Goal: Complete application form: Complete application form

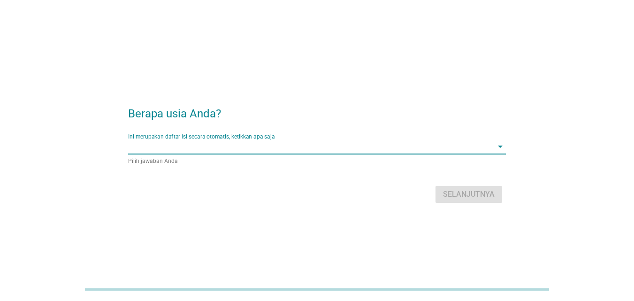
click at [239, 147] on input "Ini merupakan daftar isi secara otomatis, ketikkan apa saja" at bounding box center [310, 146] width 364 height 15
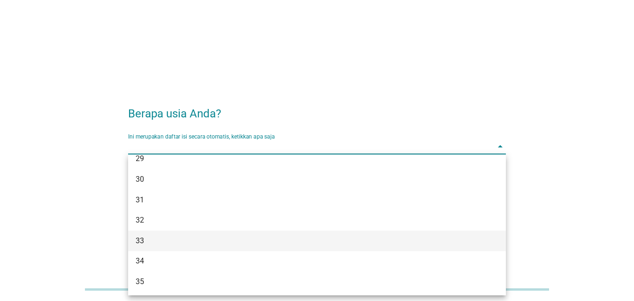
scroll to position [281, 0]
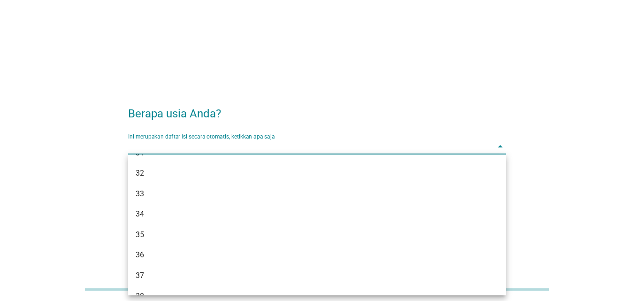
click at [175, 224] on div "35" at bounding box center [317, 234] width 378 height 21
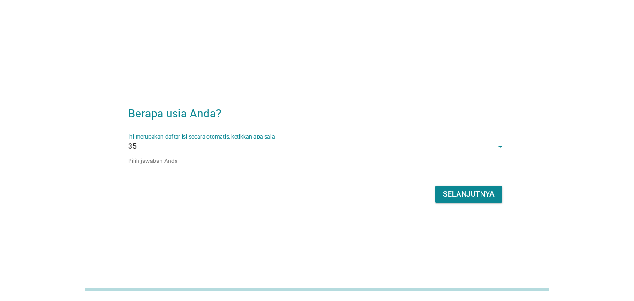
click at [443, 193] on div "Selanjutnya" at bounding box center [469, 194] width 52 height 11
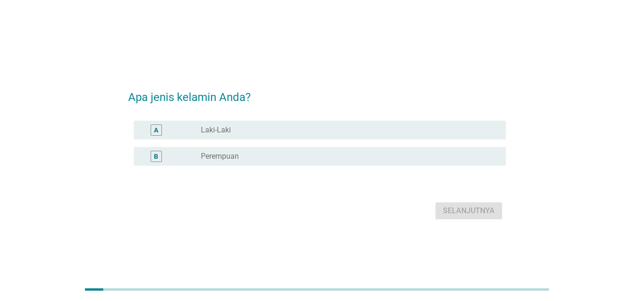
click at [246, 130] on div "radio_button_unchecked Laki-Laki" at bounding box center [346, 129] width 290 height 9
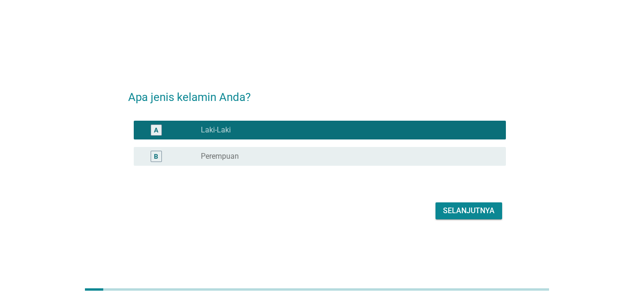
click at [492, 210] on div "Selanjutnya" at bounding box center [469, 210] width 52 height 11
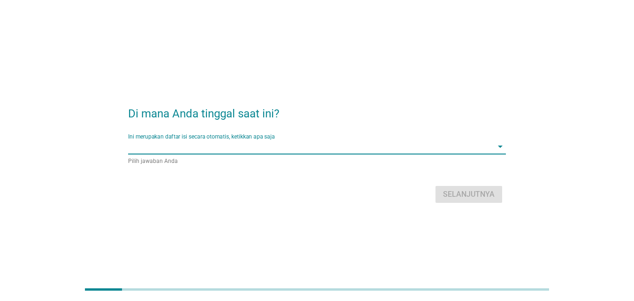
click at [279, 148] on input "Ini merupakan daftar isi secara otomatis, ketikkan apa saja" at bounding box center [310, 146] width 364 height 15
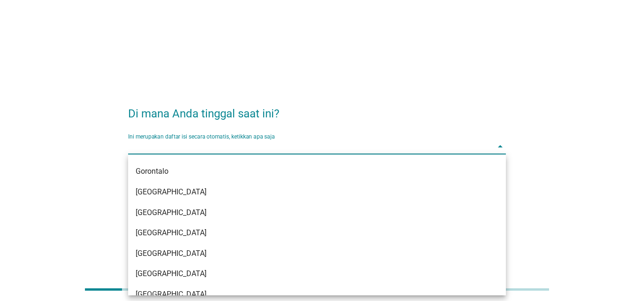
scroll to position [141, 0]
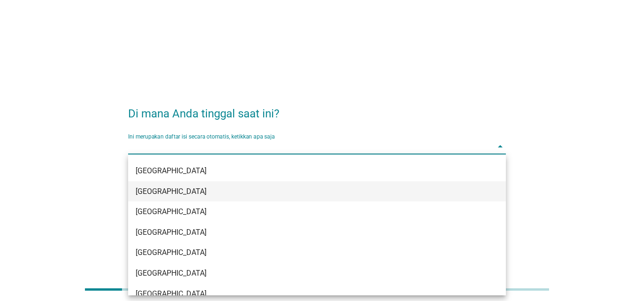
click at [204, 190] on div "[GEOGRAPHIC_DATA]" at bounding box center [302, 191] width 333 height 11
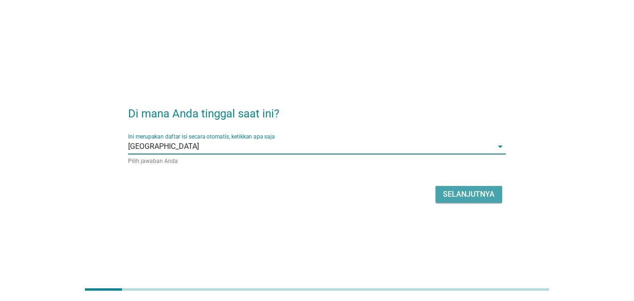
click at [490, 197] on div "Selanjutnya" at bounding box center [469, 194] width 52 height 11
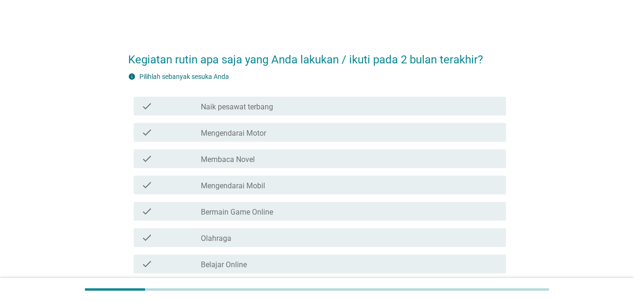
click at [276, 113] on div "check check_box_outline_blank Naik pesawat terbang" at bounding box center [320, 106] width 372 height 19
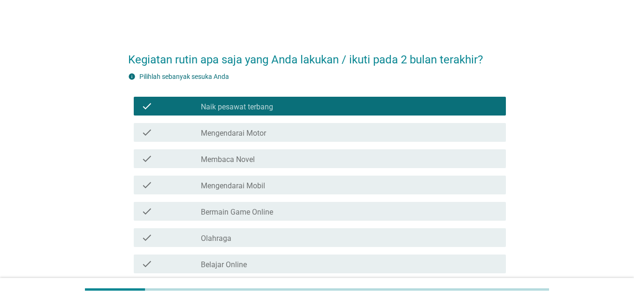
click at [294, 133] on div "check_box_outline_blank Mengendarai Motor" at bounding box center [349, 132] width 297 height 11
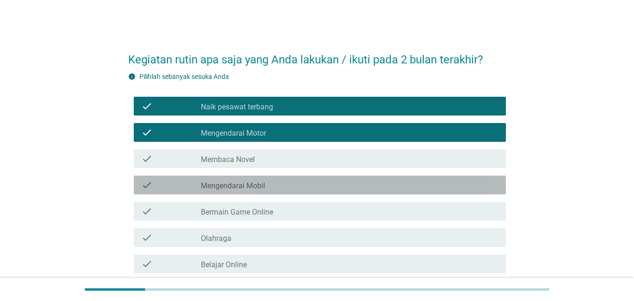
click at [299, 190] on div "check_box_outline_blank Mengendarai Mobil" at bounding box center [349, 184] width 297 height 11
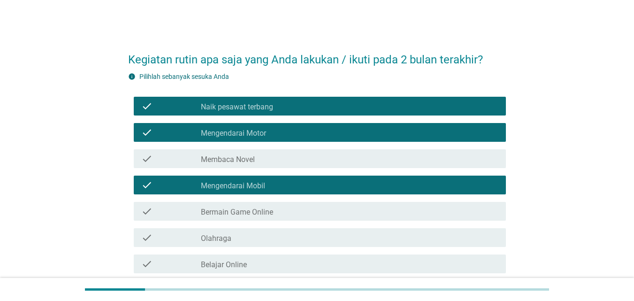
click at [298, 212] on div "check_box_outline_blank Bermain Game Online" at bounding box center [349, 210] width 297 height 11
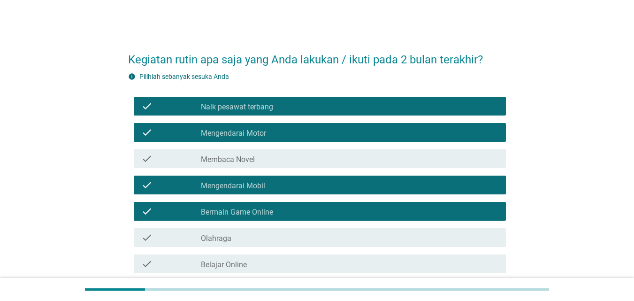
click at [298, 247] on div "check check_box_outline_blank Olahraga" at bounding box center [317, 237] width 378 height 26
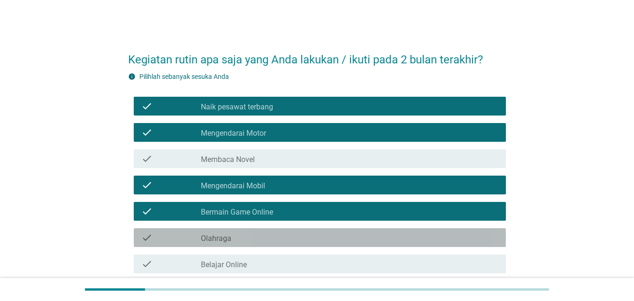
click at [292, 233] on div "check_box_outline_blank Olahraga" at bounding box center [349, 237] width 297 height 11
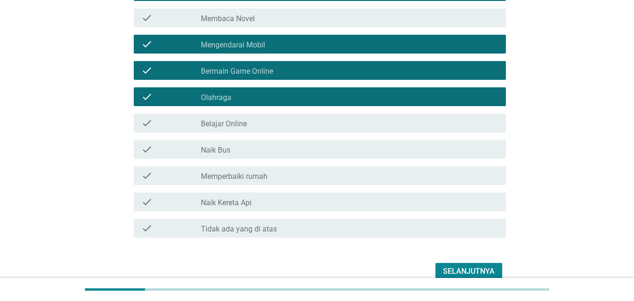
click at [268, 124] on div "check_box_outline_blank Belajar Online" at bounding box center [349, 122] width 297 height 11
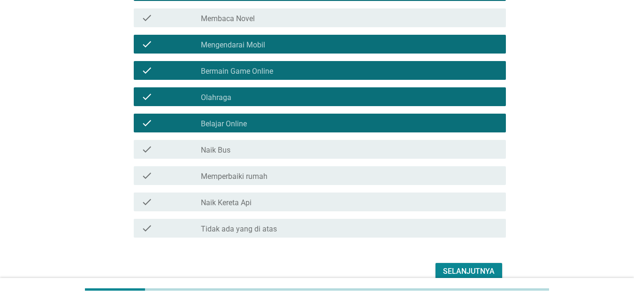
click at [277, 179] on div "check_box_outline_blank Memperbaiki rumah" at bounding box center [349, 175] width 297 height 11
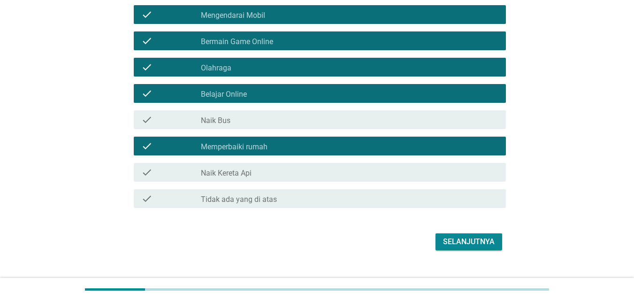
scroll to position [187, 0]
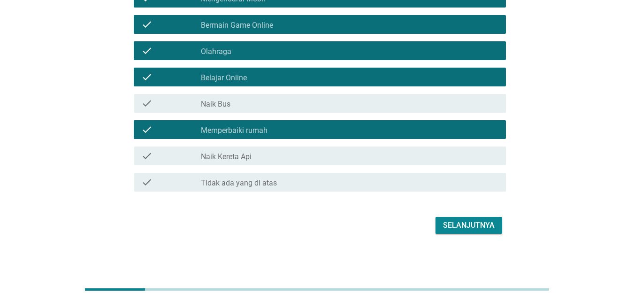
click at [467, 232] on button "Selanjutnya" at bounding box center [468, 225] width 67 height 17
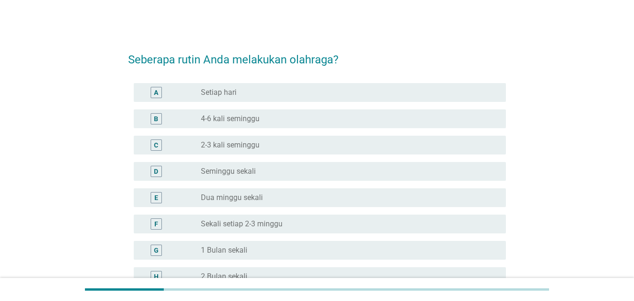
click at [201, 142] on label "2-3 kali seminggu" at bounding box center [230, 144] width 59 height 9
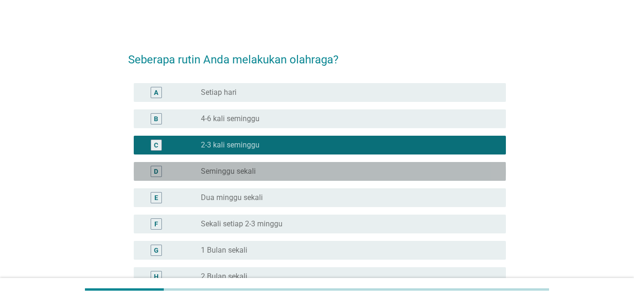
click at [201, 167] on label "Seminggu sekali" at bounding box center [228, 171] width 55 height 9
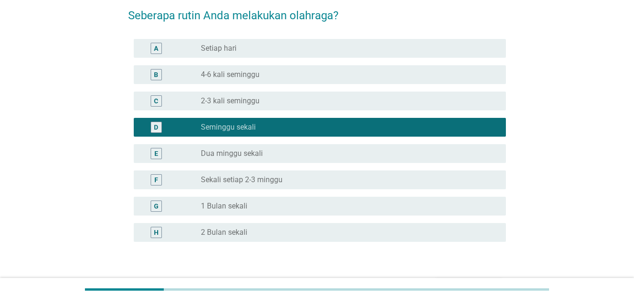
scroll to position [106, 0]
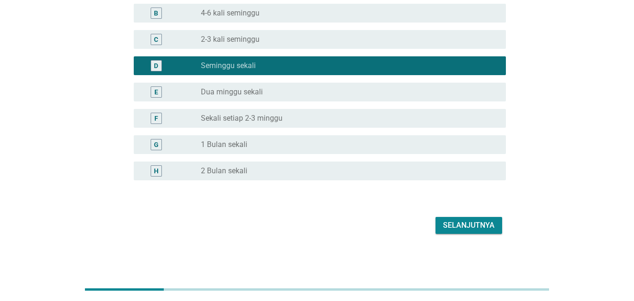
click at [458, 221] on div "Selanjutnya" at bounding box center [469, 225] width 52 height 11
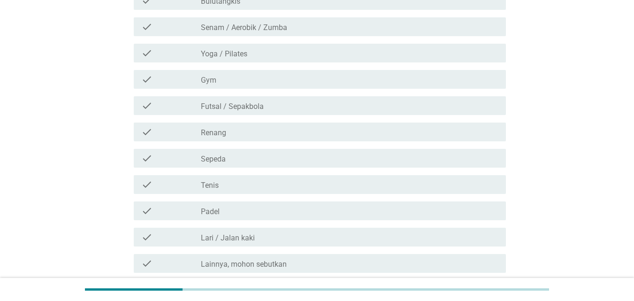
scroll to position [0, 0]
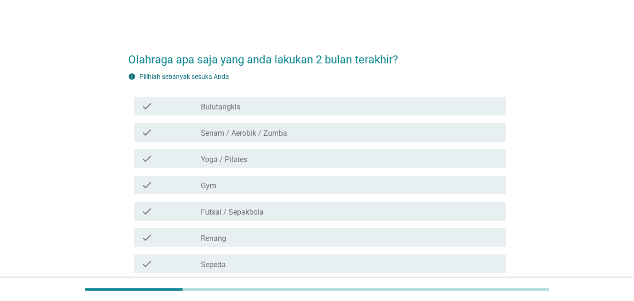
click at [247, 110] on div "check_box_outline_blank Bulutangkis" at bounding box center [349, 105] width 297 height 11
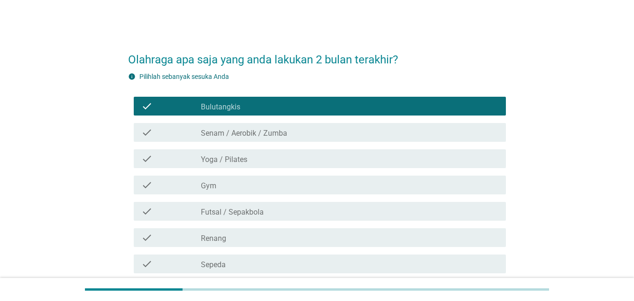
click at [260, 136] on label "Senam / Aerobik / Zumba" at bounding box center [244, 133] width 86 height 9
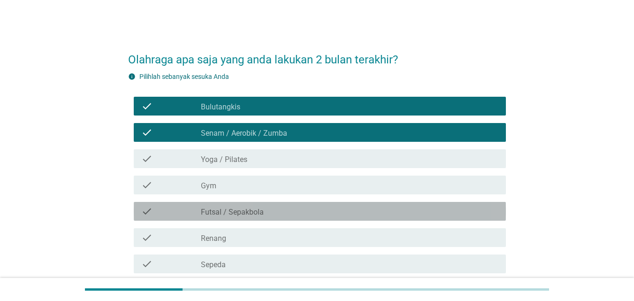
click at [267, 212] on div "check_box_outline_blank Futsal / Sepakbola" at bounding box center [349, 210] width 297 height 11
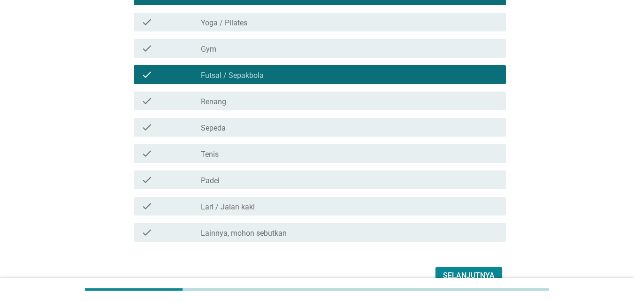
scroll to position [141, 0]
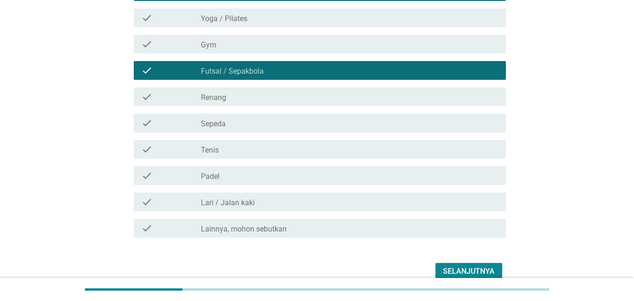
click at [241, 128] on div "check_box_outline_blank Sepeda" at bounding box center [349, 122] width 297 height 11
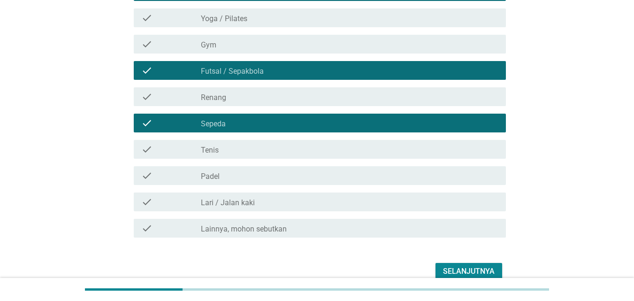
click at [464, 270] on div "Selanjutnya" at bounding box center [469, 270] width 52 height 11
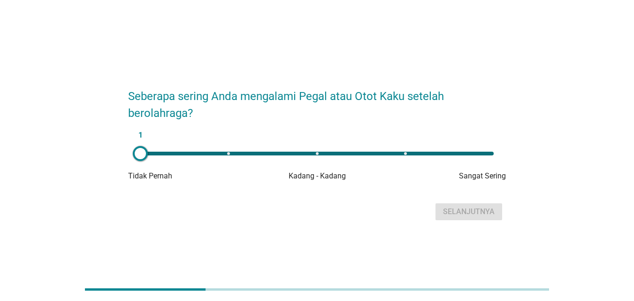
click at [403, 154] on div "1" at bounding box center [316, 154] width 353 height 4
type input "4"
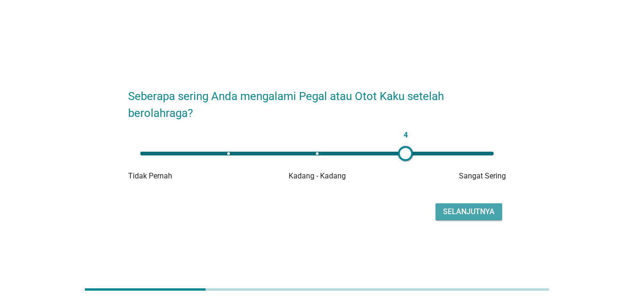
click at [461, 206] on div "Selanjutnya" at bounding box center [469, 211] width 52 height 11
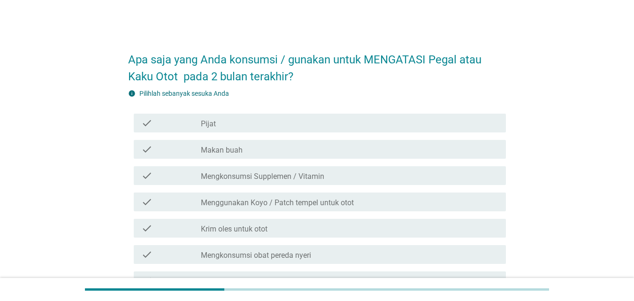
click at [326, 156] on div "check check_box_outline_blank Makan buah" at bounding box center [320, 149] width 372 height 19
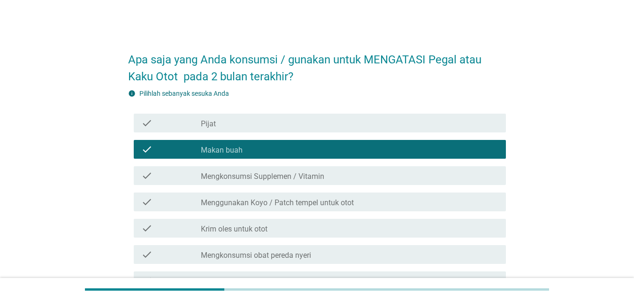
click at [276, 125] on div "check_box_outline_blank Pijat" at bounding box center [349, 122] width 297 height 11
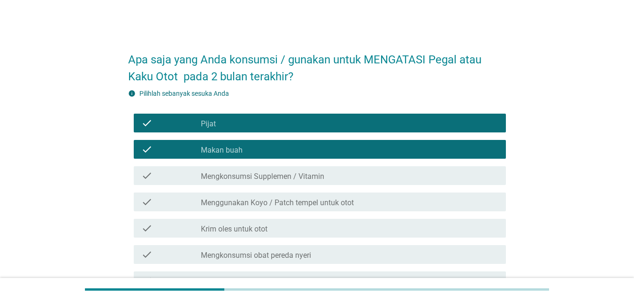
click at [298, 176] on label "Mengkonsumsi Supplemen / Vitamin" at bounding box center [262, 176] width 123 height 9
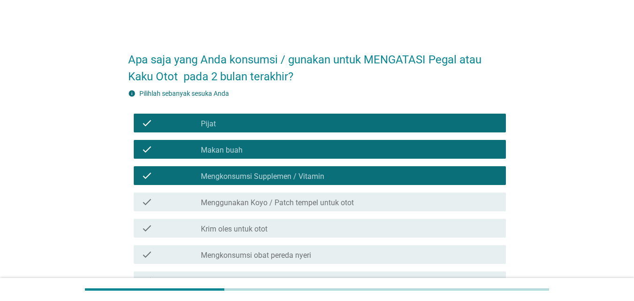
click at [268, 149] on div "check_box_outline_blank Makan buah" at bounding box center [349, 149] width 297 height 11
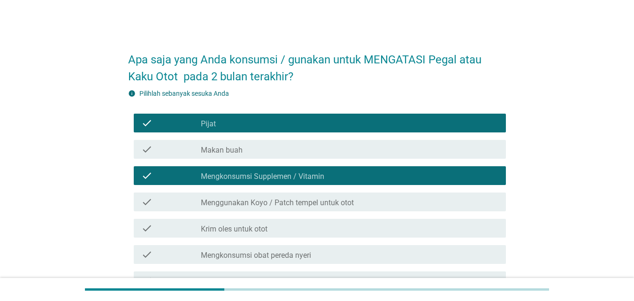
click at [265, 119] on div "check_box_outline_blank Pijat" at bounding box center [349, 122] width 297 height 11
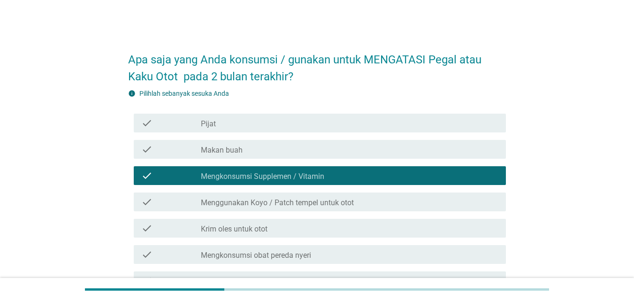
click at [271, 149] on div "check_box_outline_blank Makan buah" at bounding box center [349, 149] width 297 height 11
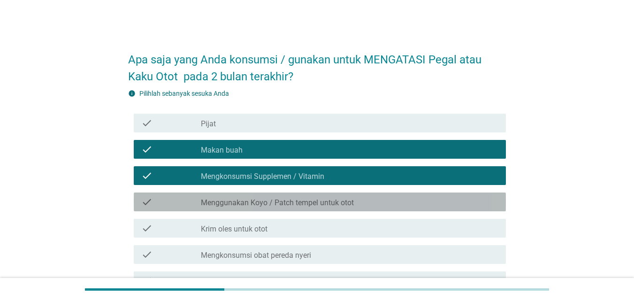
drag, startPoint x: 294, startPoint y: 201, endPoint x: 302, endPoint y: 205, distance: 8.6
click at [296, 201] on label "Menggunakan Koyo / Patch tempel untuk otot" at bounding box center [277, 202] width 153 height 9
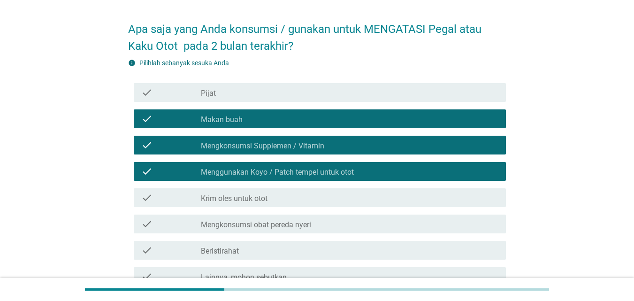
scroll to position [47, 0]
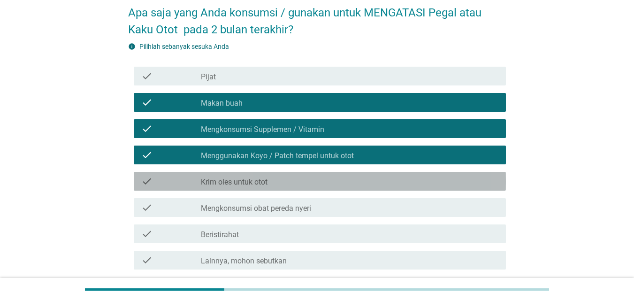
click at [299, 184] on div "check_box_outline_blank Krim oles untuk otot" at bounding box center [349, 180] width 297 height 11
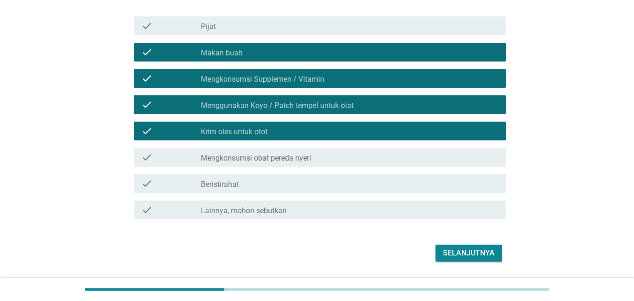
scroll to position [125, 0]
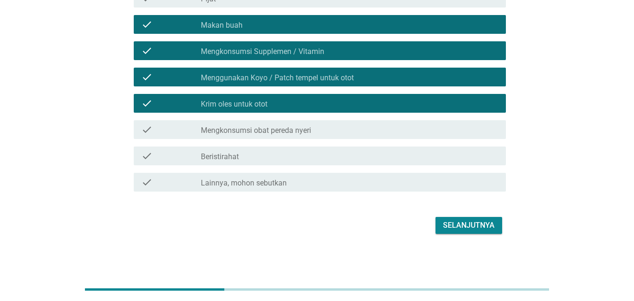
click at [318, 163] on div "check check_box_outline_blank Beristirahat" at bounding box center [320, 155] width 372 height 19
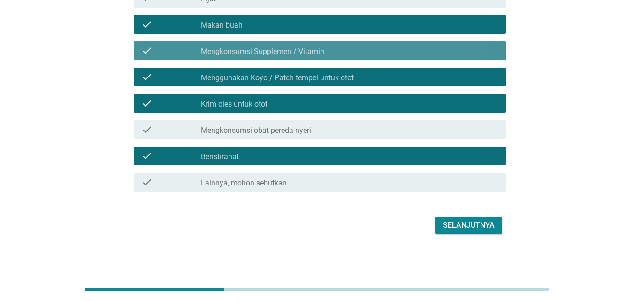
click at [243, 54] on label "Mengkonsumsi Supplemen / Vitamin" at bounding box center [262, 51] width 123 height 9
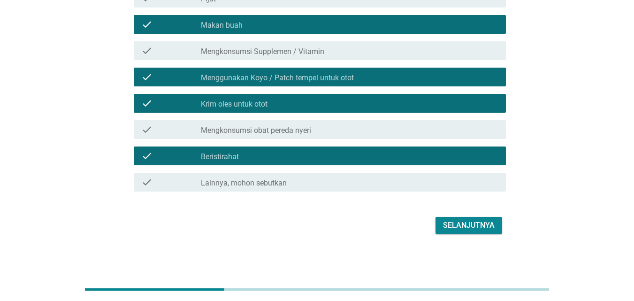
click at [230, 30] on div "check check_box_outline_blank Makan buah" at bounding box center [320, 24] width 372 height 19
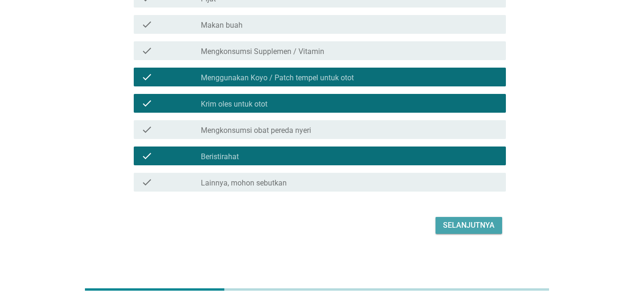
click at [479, 228] on div "Selanjutnya" at bounding box center [469, 225] width 52 height 11
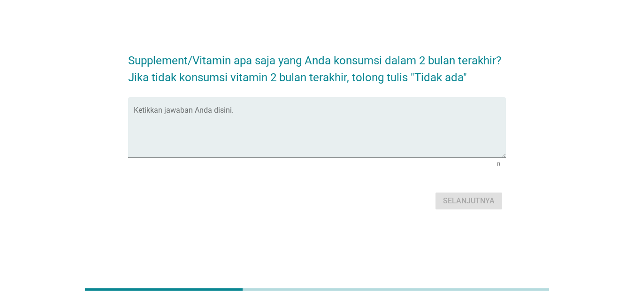
scroll to position [0, 0]
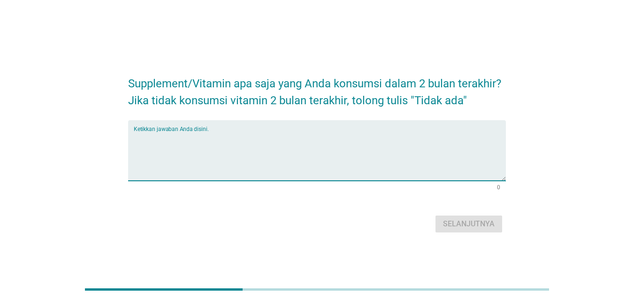
click at [305, 158] on textarea "Ketikkan jawaban Anda disini." at bounding box center [320, 155] width 372 height 49
type textarea "Renovit"
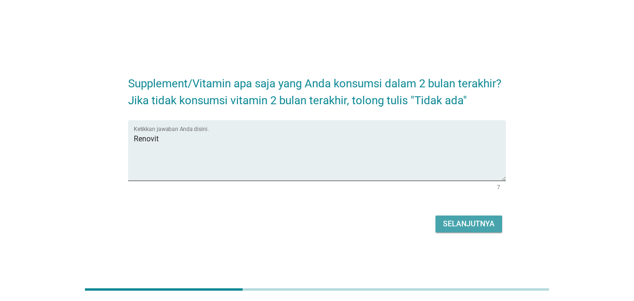
click at [486, 222] on div "Selanjutnya" at bounding box center [469, 223] width 52 height 11
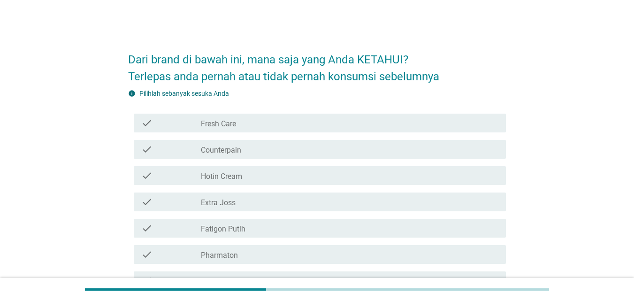
click at [267, 122] on div "check_box_outline_blank Fresh Care" at bounding box center [349, 122] width 297 height 11
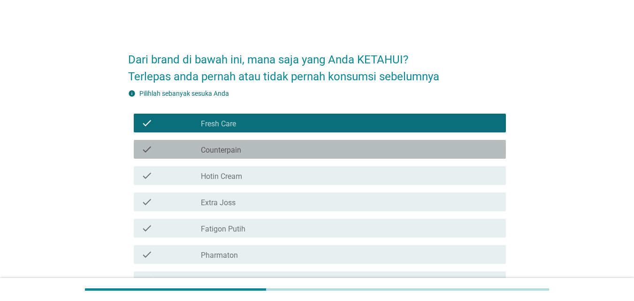
click at [269, 145] on div "check_box_outline_blank Counterpain" at bounding box center [349, 149] width 297 height 11
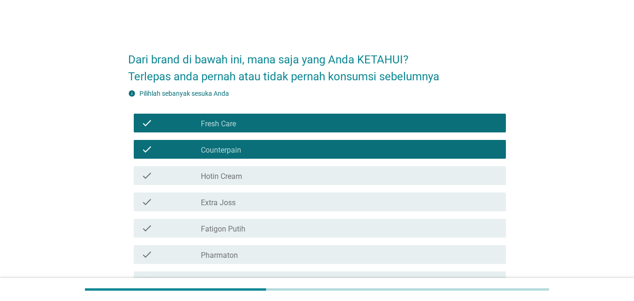
click at [268, 177] on div "check_box_outline_blank Hotin Cream" at bounding box center [349, 175] width 297 height 11
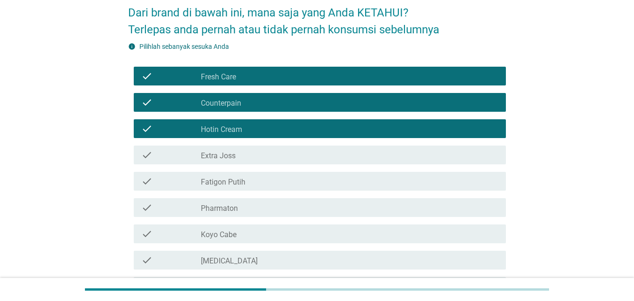
scroll to position [94, 0]
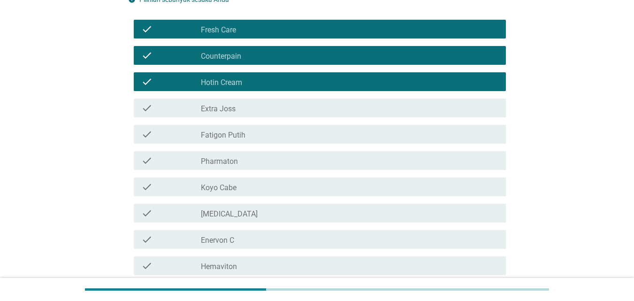
click at [290, 190] on div "check_box_outline_blank Koyo Cabe" at bounding box center [349, 186] width 297 height 11
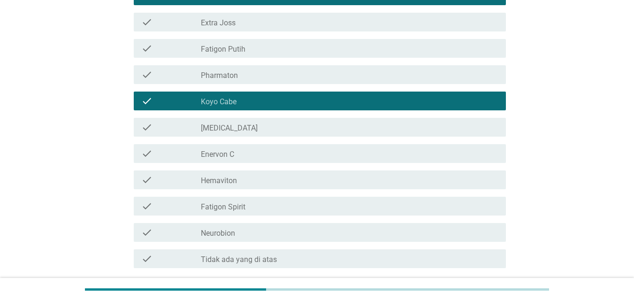
scroll to position [188, 0]
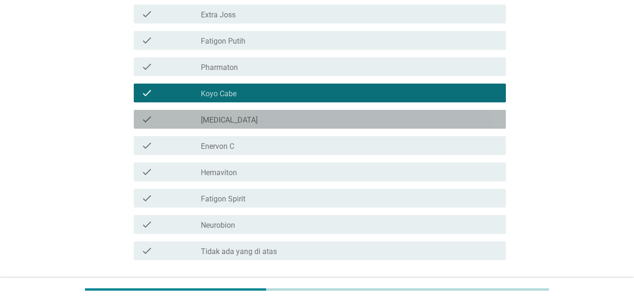
click at [271, 121] on div "check_box_outline_blank [MEDICAL_DATA]" at bounding box center [349, 119] width 297 height 11
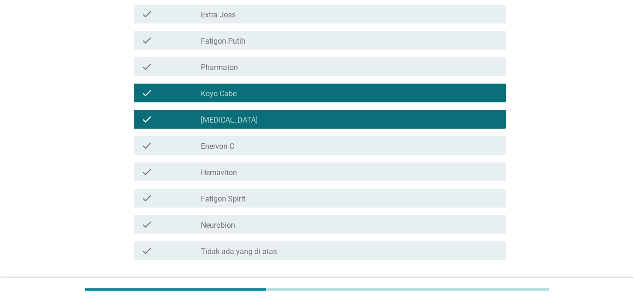
scroll to position [235, 0]
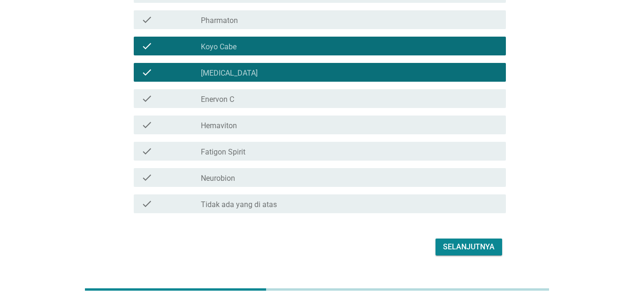
click at [469, 245] on div "Selanjutnya" at bounding box center [469, 246] width 52 height 11
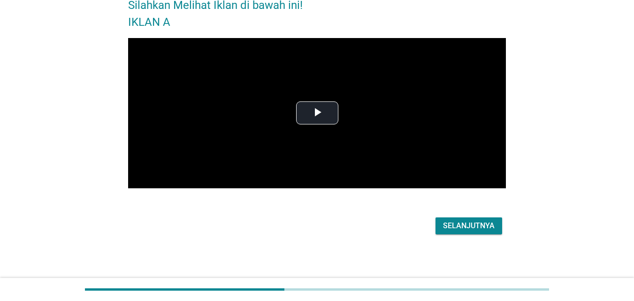
scroll to position [55, 0]
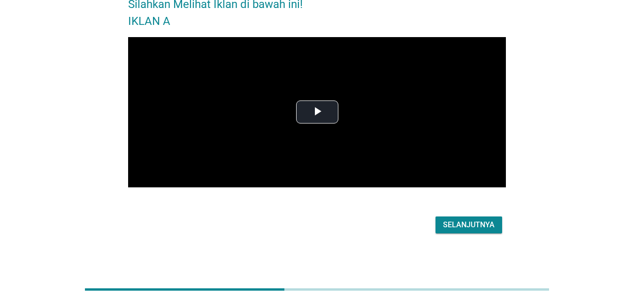
click at [457, 227] on div "Selanjutnya" at bounding box center [469, 224] width 52 height 11
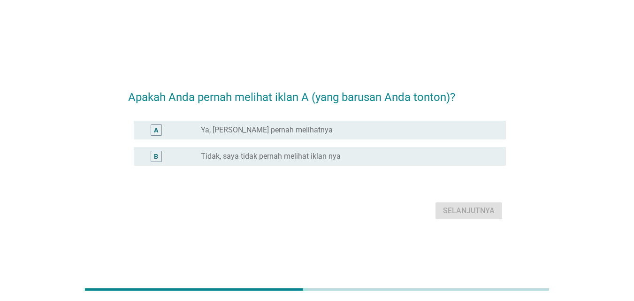
click at [227, 130] on label "Ya, [PERSON_NAME] pernah melihatnya" at bounding box center [267, 129] width 132 height 9
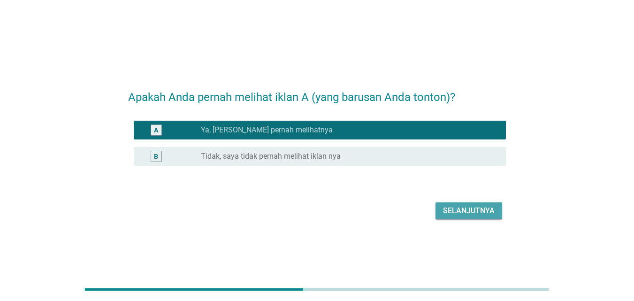
click at [461, 209] on div "Selanjutnya" at bounding box center [469, 210] width 52 height 11
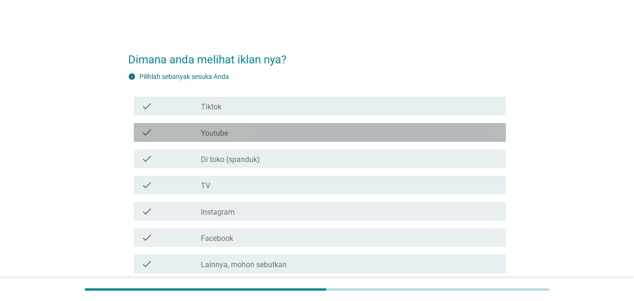
click at [241, 129] on div "check_box_outline_blank Youtube" at bounding box center [349, 132] width 297 height 11
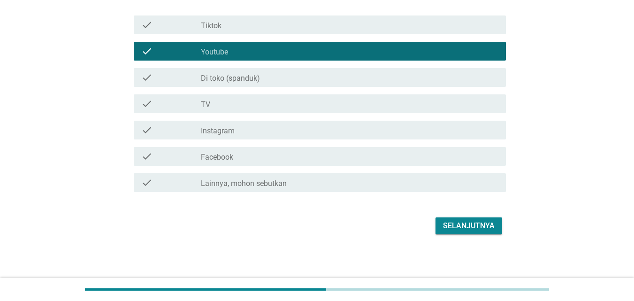
scroll to position [82, 0]
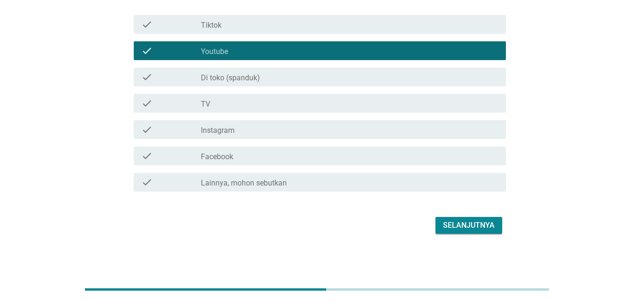
click at [468, 229] on div "Selanjutnya" at bounding box center [469, 225] width 52 height 11
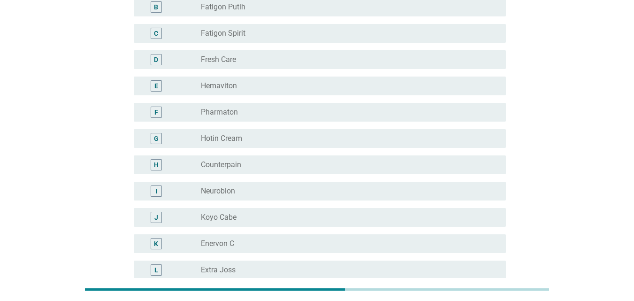
scroll to position [141, 0]
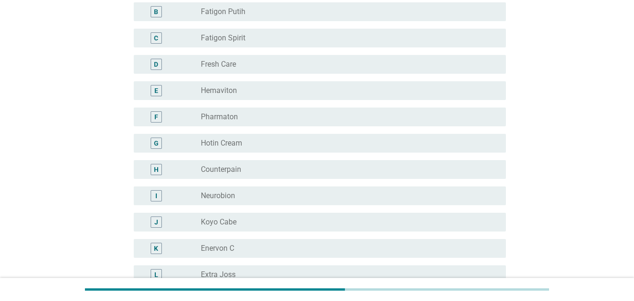
click at [254, 16] on div "radio_button_unchecked Fatigon Putih" at bounding box center [346, 11] width 290 height 9
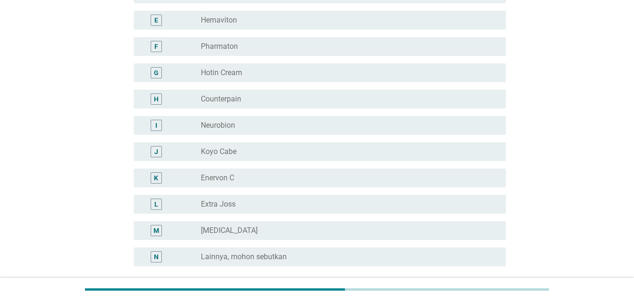
scroll to position [297, 0]
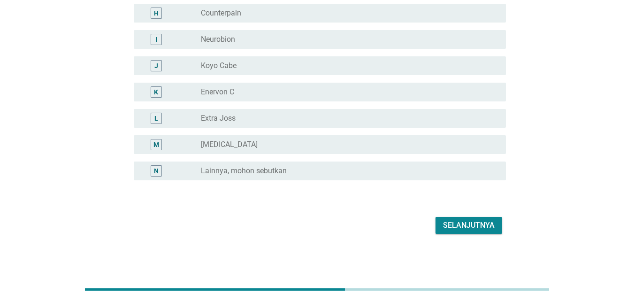
click at [464, 215] on div "Selanjutnya" at bounding box center [317, 225] width 378 height 23
click at [464, 220] on div "Selanjutnya" at bounding box center [469, 225] width 52 height 11
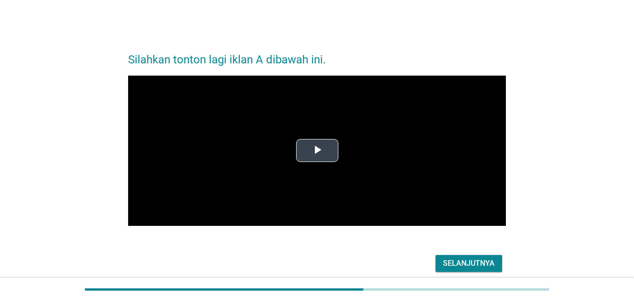
click at [317, 151] on span "Video Player" at bounding box center [317, 151] width 0 height 0
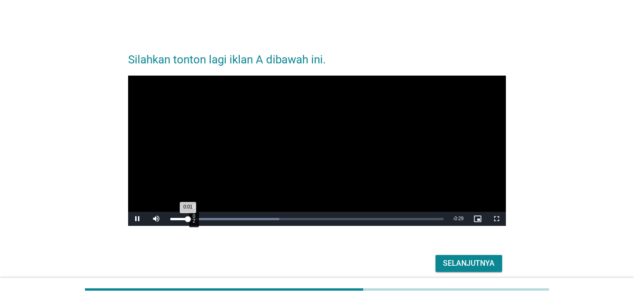
click at [192, 219] on div "Loaded : 39.92% 0:02 0:01" at bounding box center [306, 219] width 273 height 2
click at [243, 219] on div "Loaded : 53.23% 0:07 0:07" at bounding box center [306, 219] width 273 height 2
click at [297, 223] on div "Loaded : 66.54% 0:13 0:08" at bounding box center [307, 219] width 282 height 14
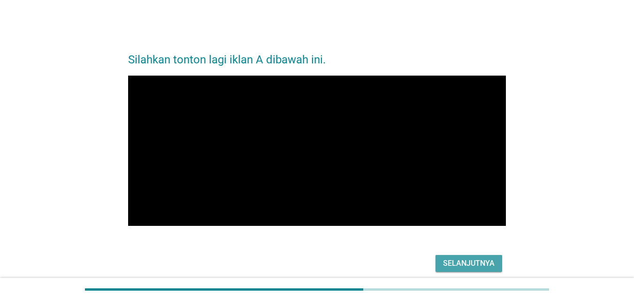
click at [459, 259] on div "Selanjutnya" at bounding box center [469, 263] width 52 height 11
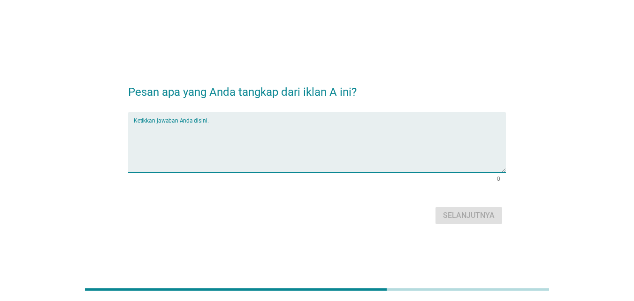
click at [238, 159] on textarea "Ketikkan jawaban Anda disini." at bounding box center [320, 147] width 372 height 49
type textarea "fatigon"
click at [468, 206] on div "Selanjutnya" at bounding box center [317, 215] width 378 height 23
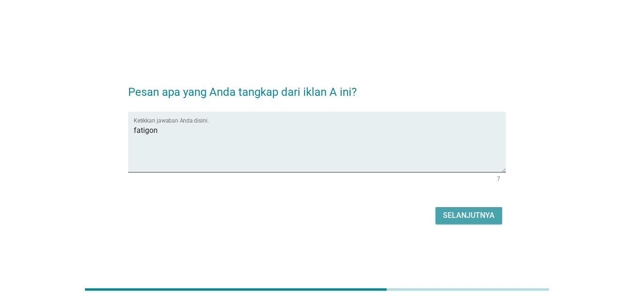
click at [470, 212] on div "Selanjutnya" at bounding box center [469, 215] width 52 height 11
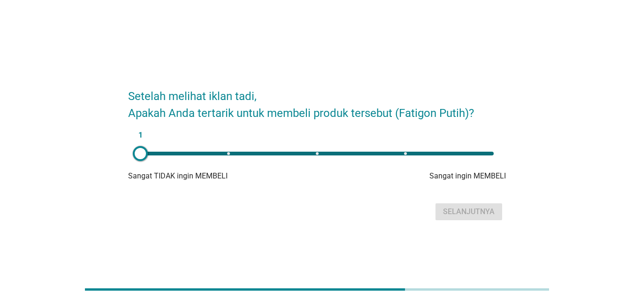
click at [225, 156] on div "1" at bounding box center [317, 153] width 368 height 19
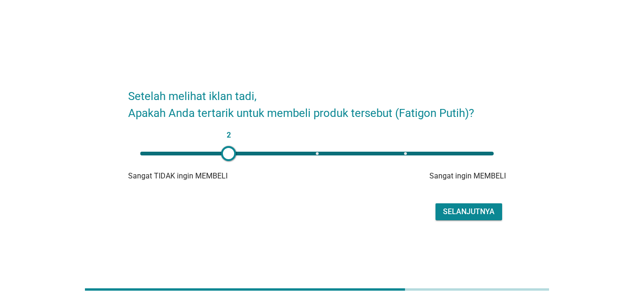
click at [317, 153] on div "2" at bounding box center [316, 154] width 353 height 4
click at [227, 157] on div "3" at bounding box center [317, 153] width 368 height 19
type input "2"
click at [442, 204] on button "Selanjutnya" at bounding box center [468, 211] width 67 height 17
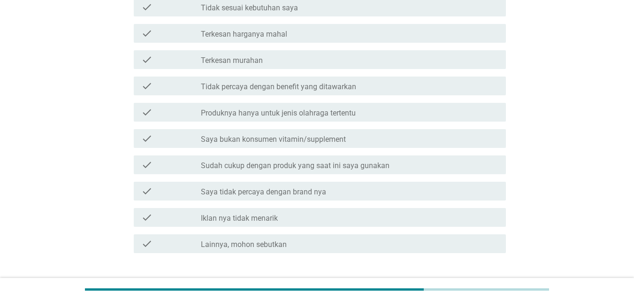
scroll to position [141, 0]
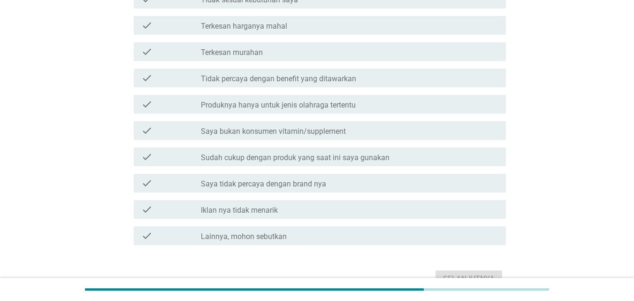
click at [152, 152] on icon "check" at bounding box center [146, 156] width 11 height 11
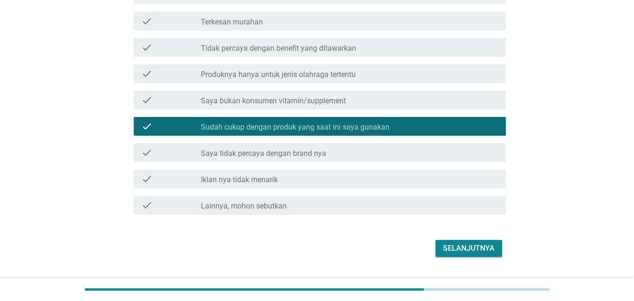
scroll to position [188, 0]
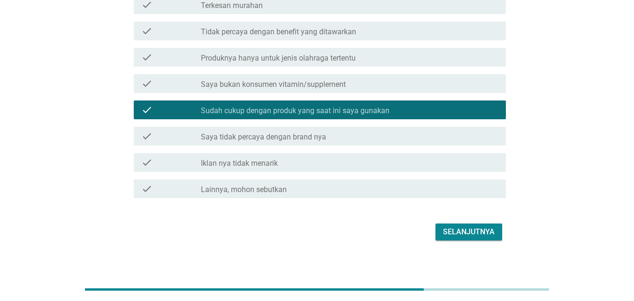
click at [453, 228] on div "Selanjutnya" at bounding box center [469, 231] width 52 height 11
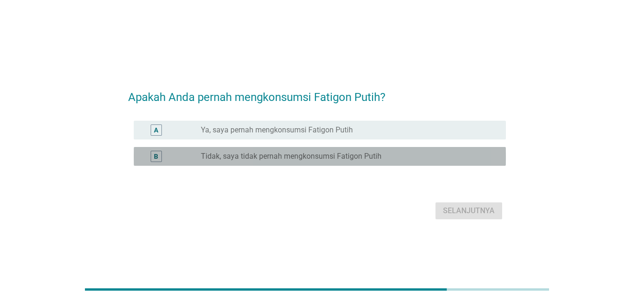
click at [292, 160] on label "Tidak, saya tidak pernah mengkonsumsi Fatigon Putih" at bounding box center [291, 156] width 181 height 9
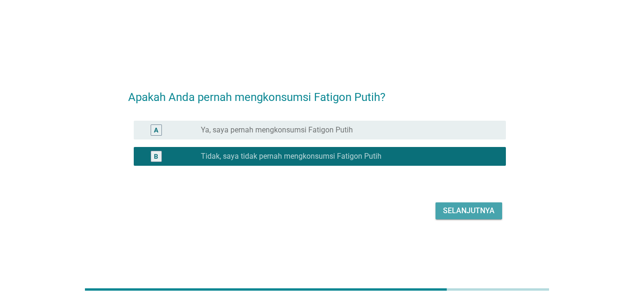
click at [454, 210] on div "Selanjutnya" at bounding box center [469, 210] width 52 height 11
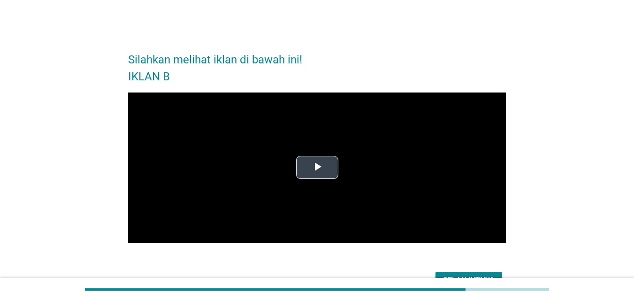
click at [317, 167] on span "Video Player" at bounding box center [317, 167] width 0 height 0
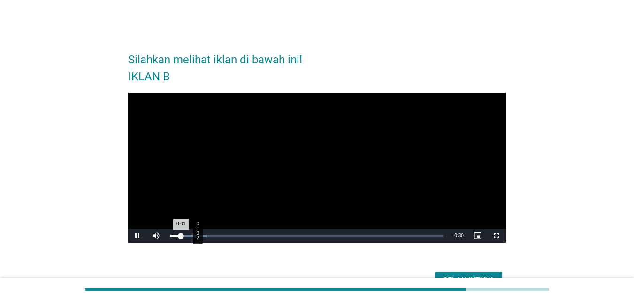
click at [197, 241] on div "Loaded : 13.33% 0:02 0:01" at bounding box center [307, 235] width 282 height 14
drag, startPoint x: 227, startPoint y: 238, endPoint x: 243, endPoint y: 238, distance: 15.9
click at [231, 238] on div "Loaded : 26.61% 0:06 0:06" at bounding box center [307, 235] width 282 height 14
click at [281, 245] on div "Video Player is loading. Play Video Pause Mute Current Time 0:07 / Duration 0:3…" at bounding box center [317, 171] width 378 height 158
click at [288, 235] on div "Loaded : 53.23% 0:12 0:12" at bounding box center [306, 236] width 273 height 2
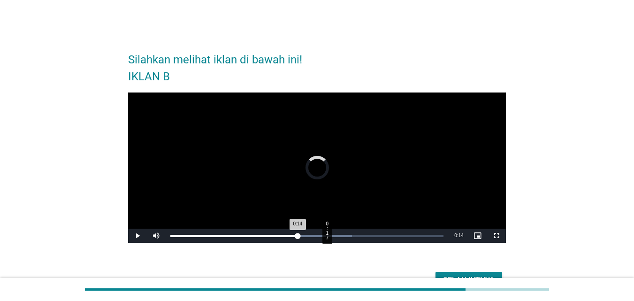
click at [325, 236] on div "Loaded : 66.54% 0:17 0:14" at bounding box center [306, 236] width 273 height 2
drag, startPoint x: 355, startPoint y: 236, endPoint x: 366, endPoint y: 236, distance: 11.3
click at [355, 236] on div "0:20" at bounding box center [355, 236] width 0 height 2
click at [405, 235] on div "Loaded : 79.84% 0:25 0:21" at bounding box center [306, 236] width 273 height 2
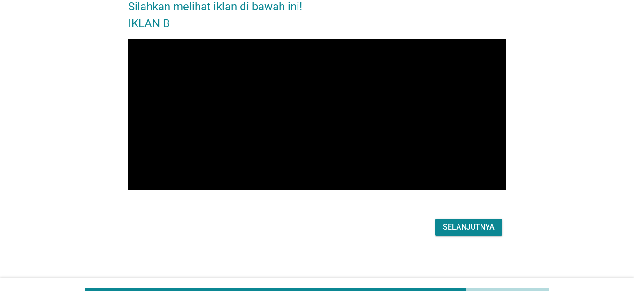
scroll to position [55, 0]
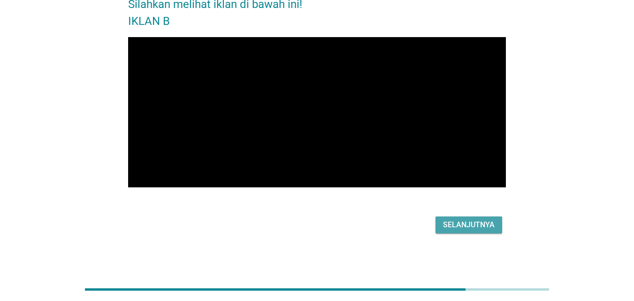
click at [472, 220] on div "Selanjutnya" at bounding box center [469, 224] width 52 height 11
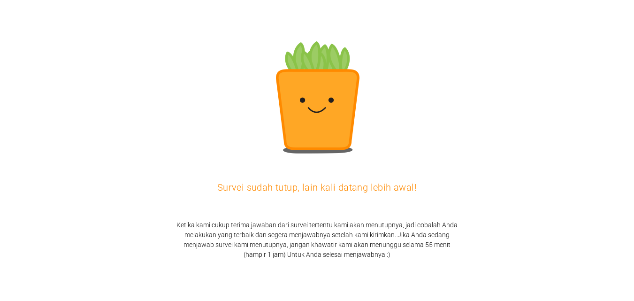
scroll to position [0, 0]
